Goal: Transaction & Acquisition: Book appointment/travel/reservation

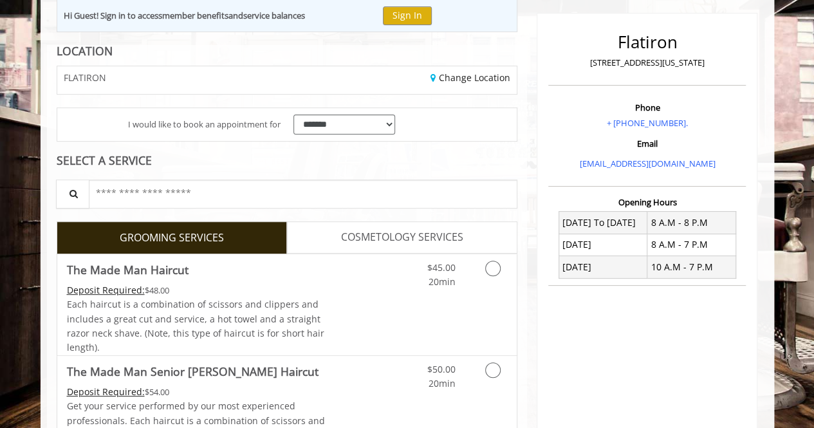
scroll to position [252, 0]
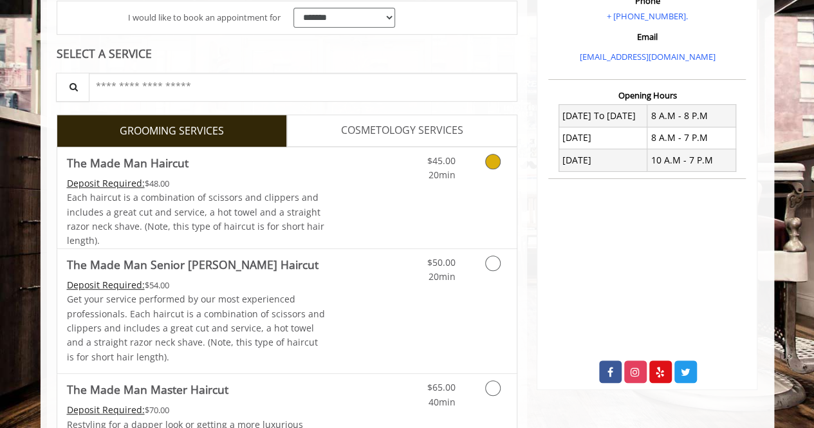
click at [490, 162] on icon "Grooming services" at bounding box center [492, 161] width 15 height 15
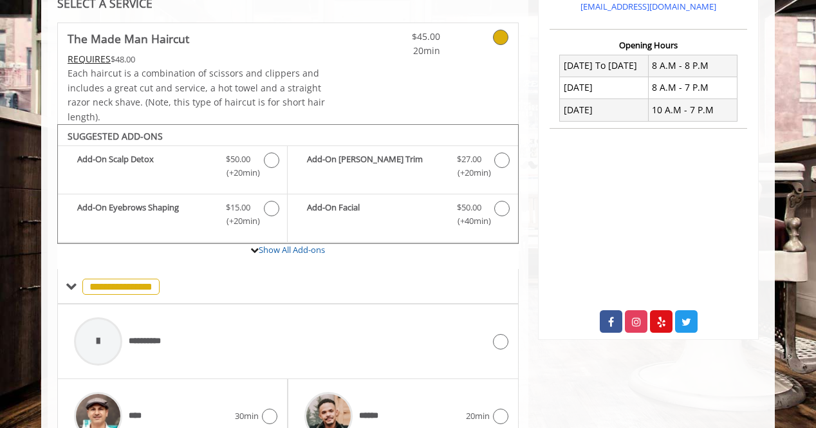
scroll to position [303, 0]
click at [143, 335] on span "**********" at bounding box center [151, 341] width 44 height 14
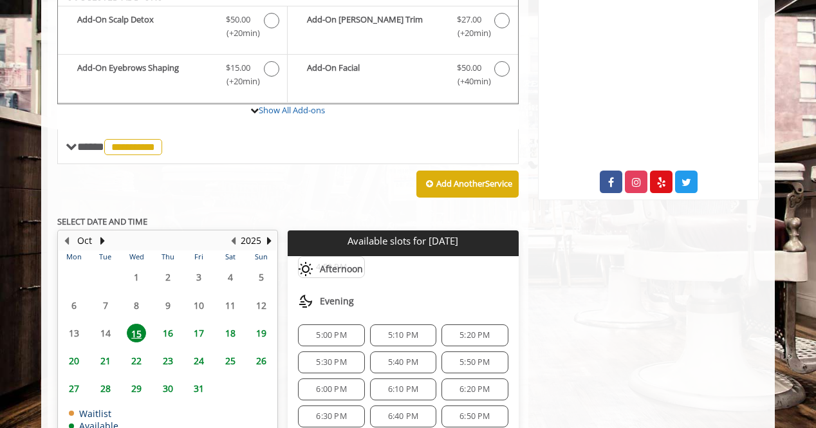
scroll to position [90, 0]
click at [485, 330] on span "5:20 PM" at bounding box center [474, 335] width 55 height 10
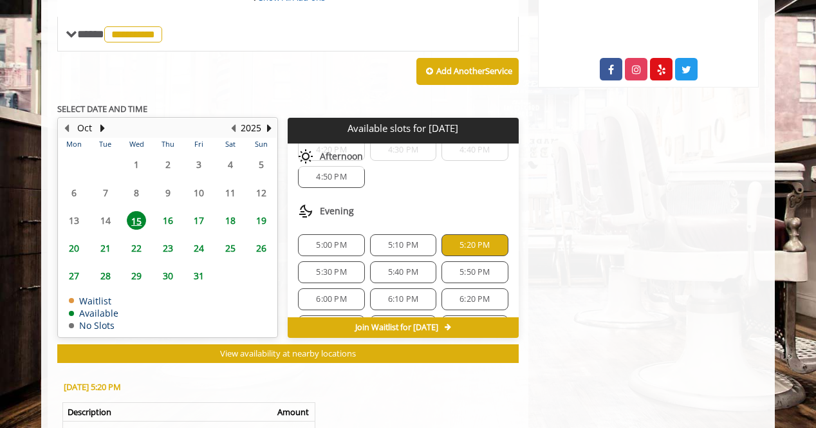
scroll to position [68, 0]
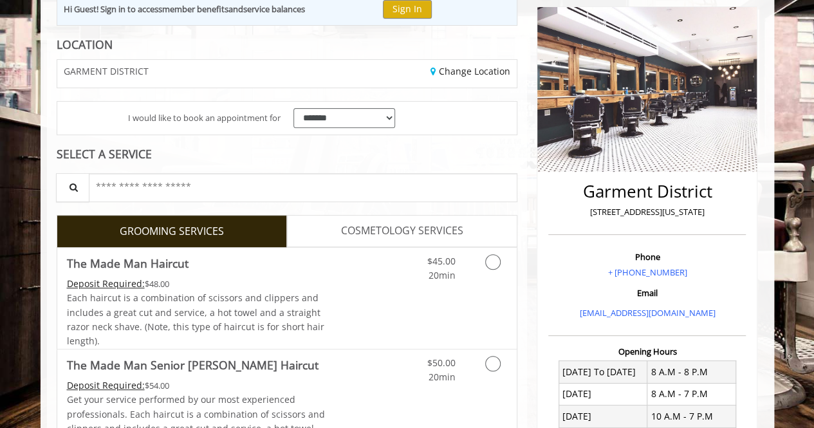
scroll to position [151, 0]
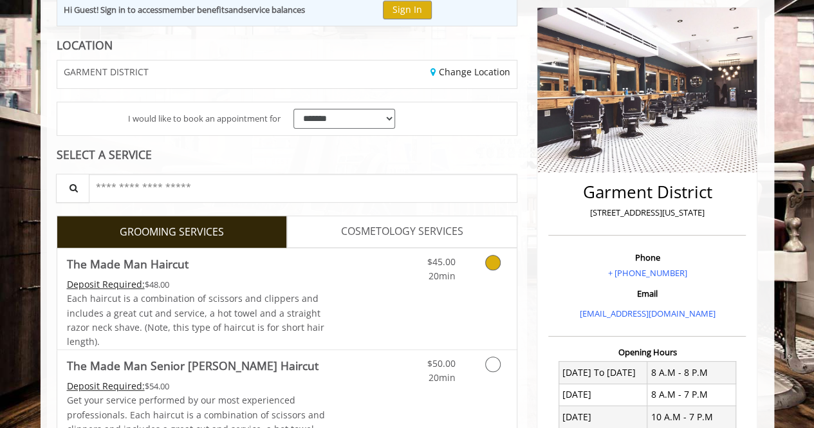
click at [486, 266] on link "Grooming services" at bounding box center [490, 265] width 33 height 35
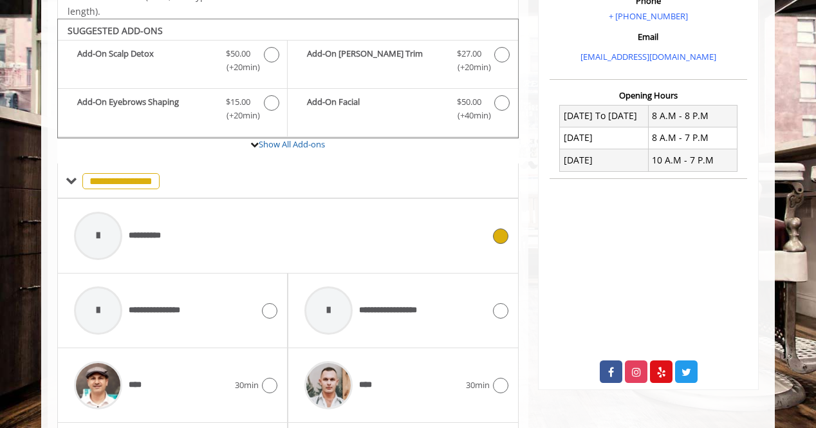
scroll to position [425, 0]
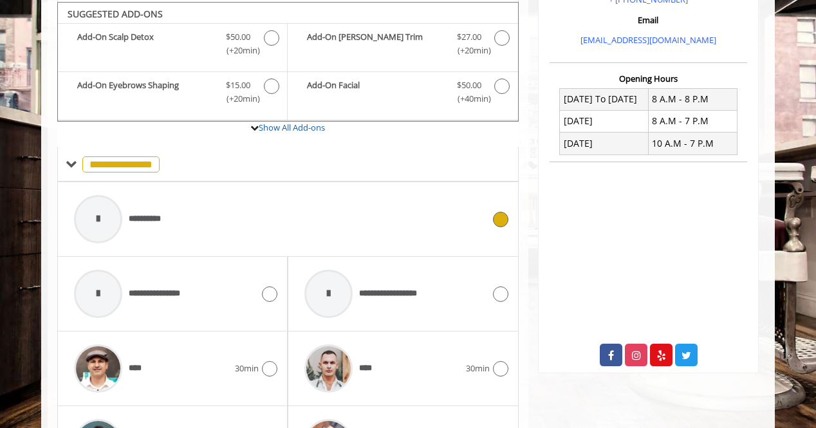
click at [149, 218] on span "**********" at bounding box center [151, 219] width 44 height 14
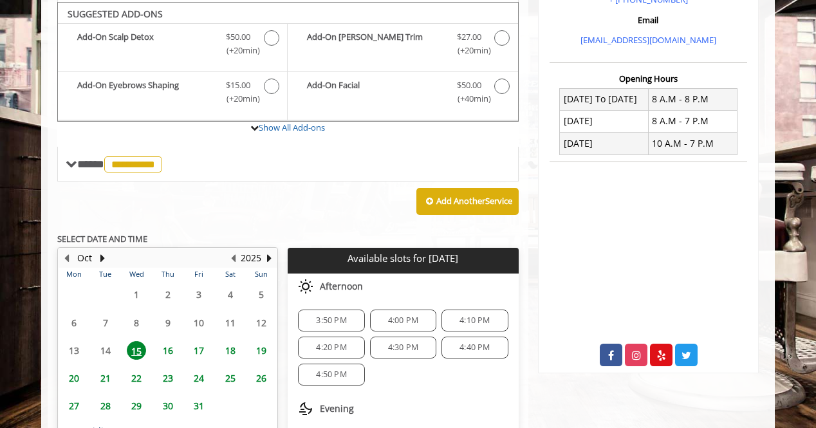
scroll to position [0, 0]
click at [319, 315] on span "3:50 PM" at bounding box center [331, 320] width 30 height 10
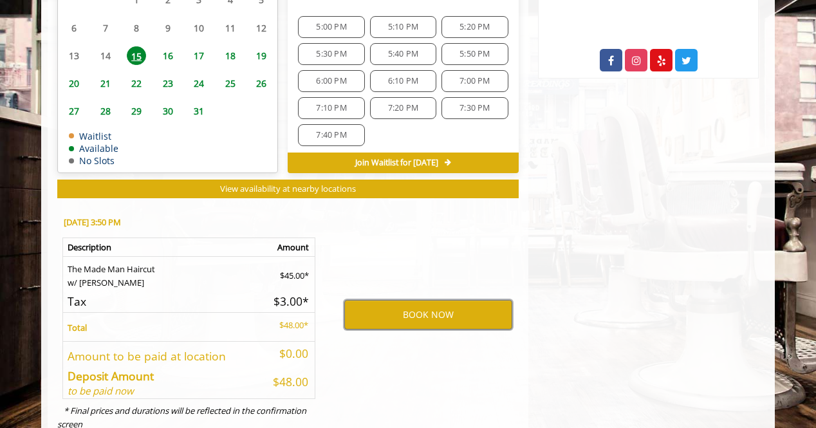
scroll to position [719, 0]
